Goal: Find specific page/section: Find specific page/section

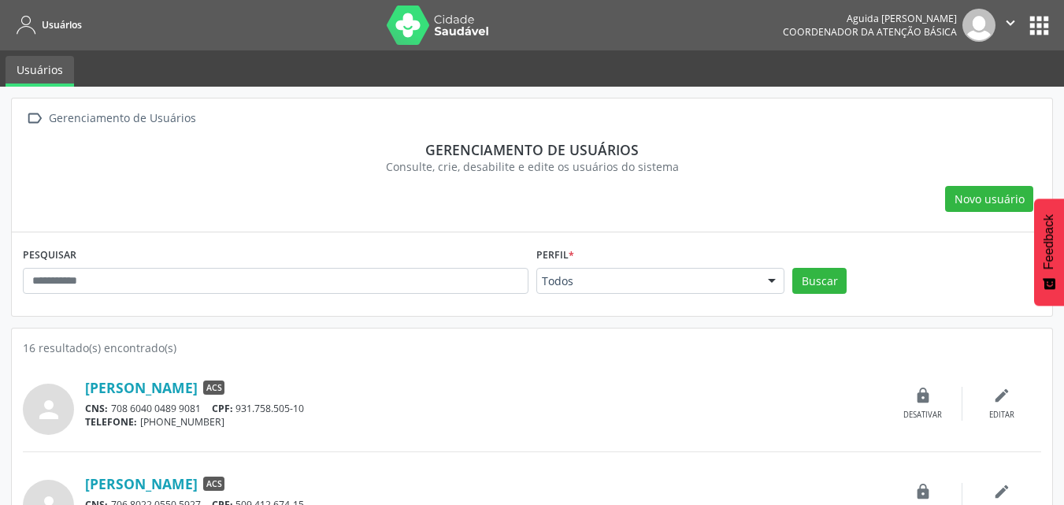
click at [1032, 17] on button "apps" at bounding box center [1039, 26] width 28 height 28
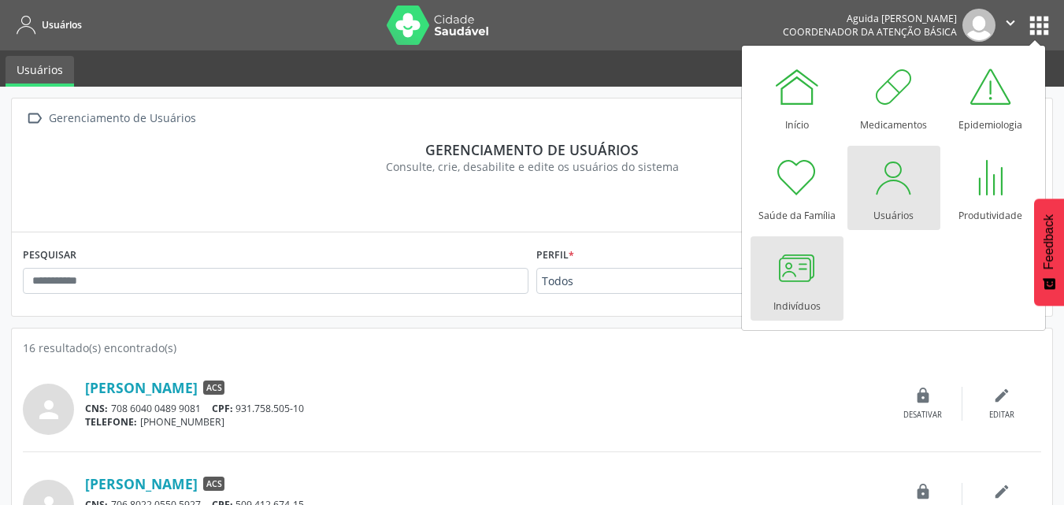
click at [806, 272] on div at bounding box center [796, 267] width 47 height 47
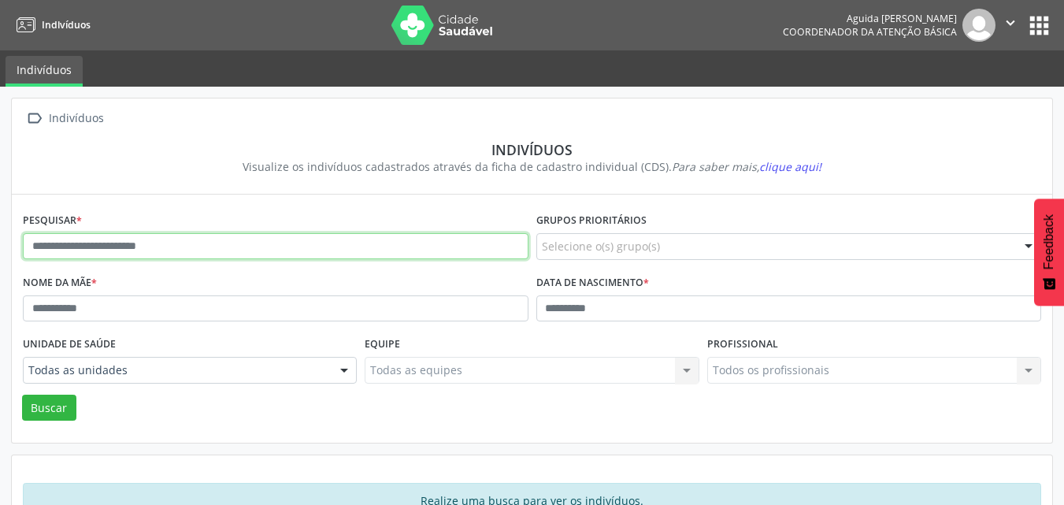
click at [231, 243] on input "text" at bounding box center [276, 246] width 506 height 27
type input "**********"
click at [22, 395] on button "Buscar" at bounding box center [49, 408] width 54 height 27
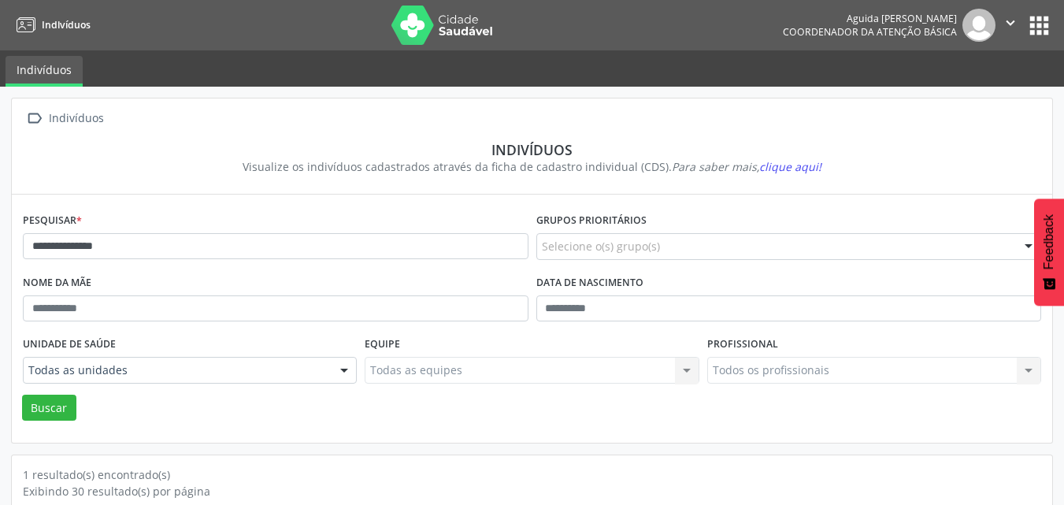
scroll to position [138, 0]
